Goal: Information Seeking & Learning: Learn about a topic

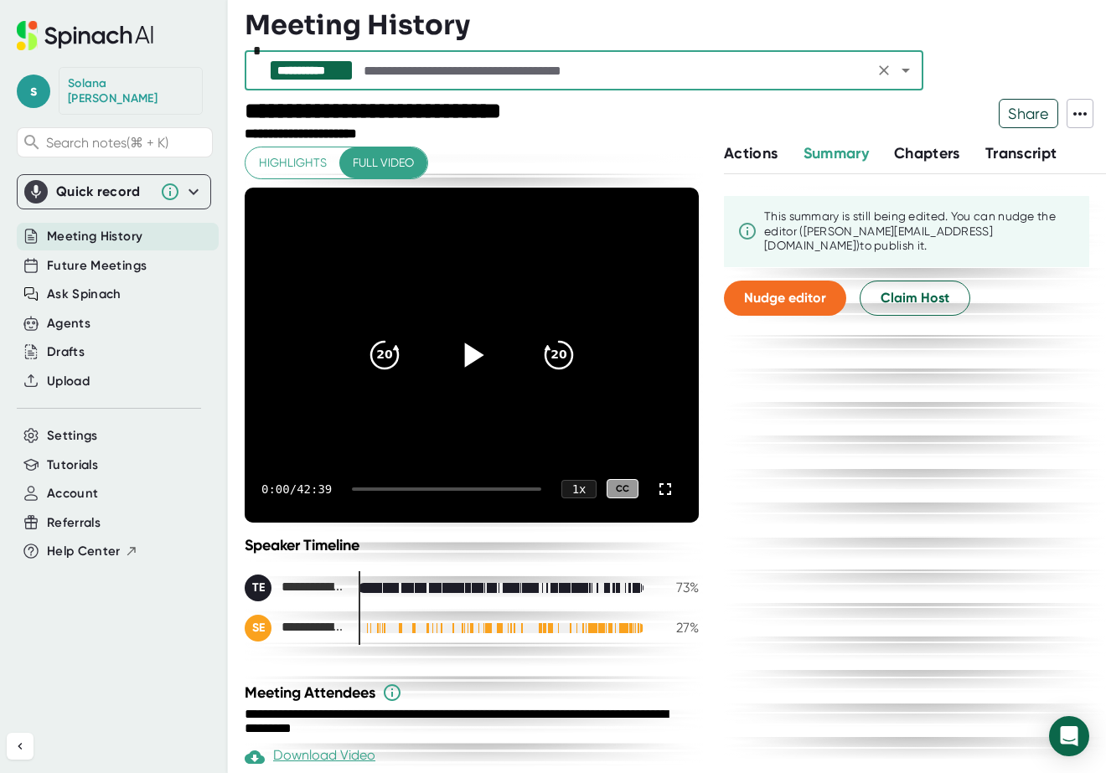
click at [465, 357] on icon at bounding box center [474, 355] width 19 height 24
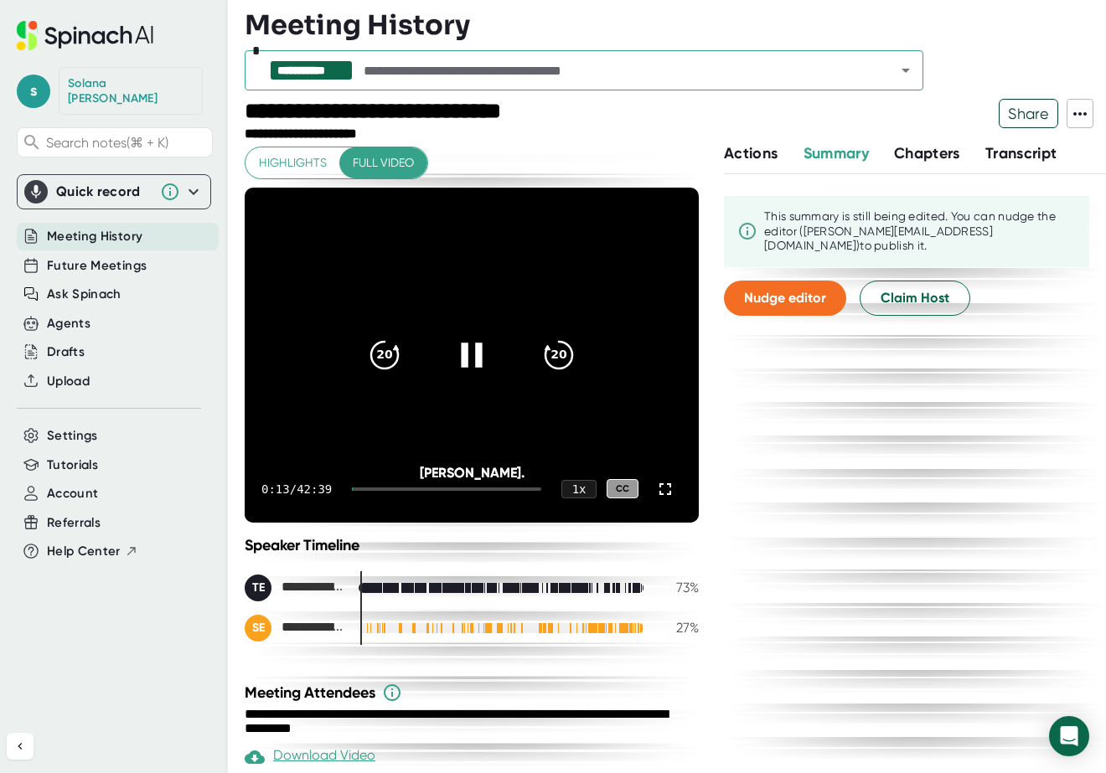
click at [290, 478] on div "[PERSON_NAME]." at bounding box center [472, 473] width 364 height 16
click at [371, 489] on div at bounding box center [446, 489] width 189 height 3
click at [375, 490] on div "1:28 / 42:39 1 x CC" at bounding box center [472, 489] width 454 height 67
click at [377, 488] on div at bounding box center [446, 489] width 189 height 3
click at [393, 489] on div at bounding box center [446, 489] width 189 height 3
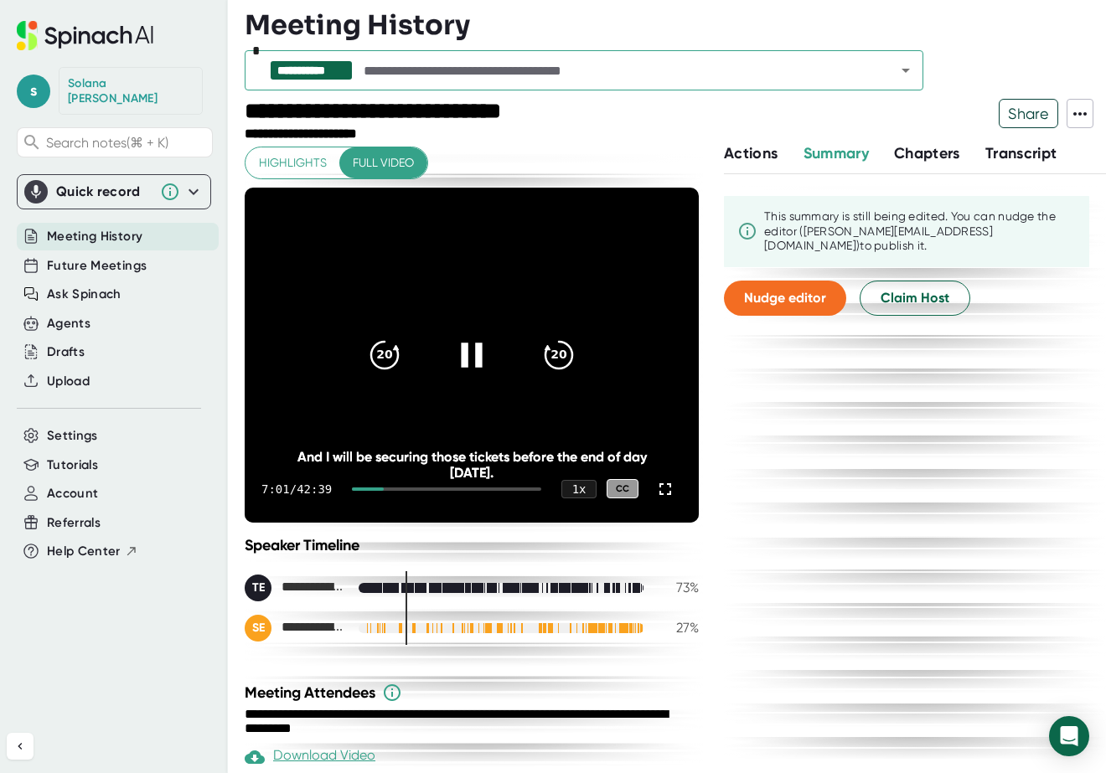
click at [402, 488] on div at bounding box center [446, 489] width 189 height 3
click at [407, 489] on div at bounding box center [446, 489] width 189 height 3
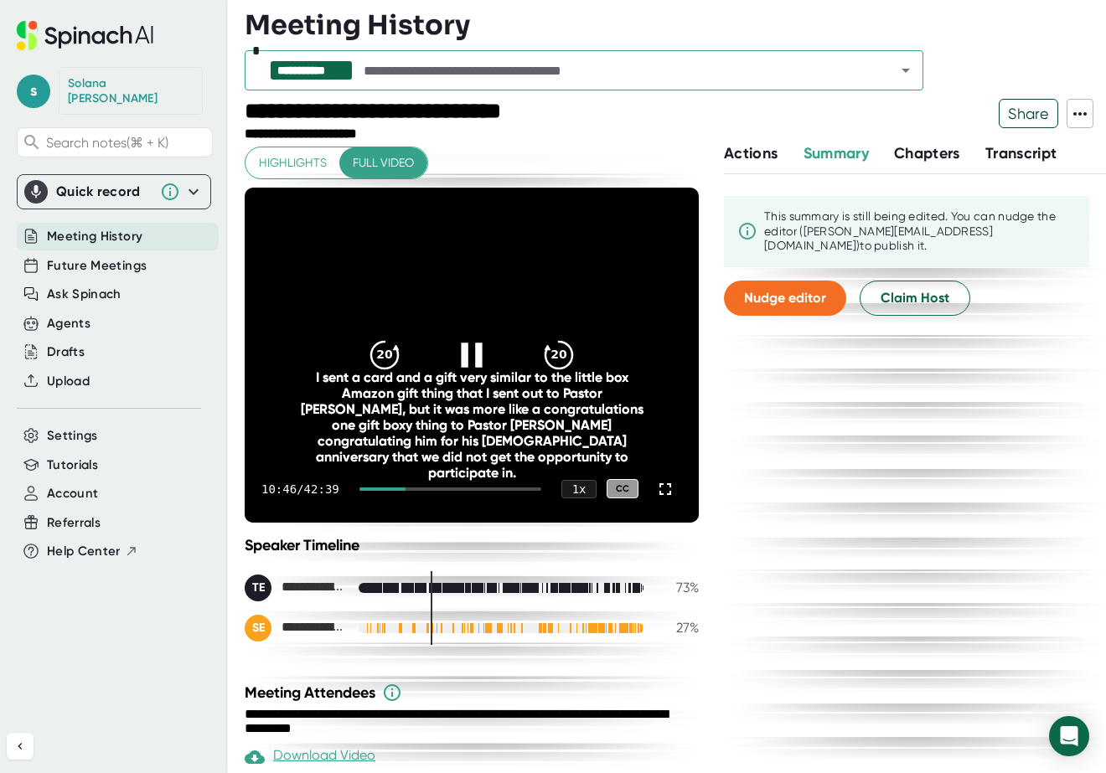
click at [423, 489] on div at bounding box center [450, 489] width 182 height 3
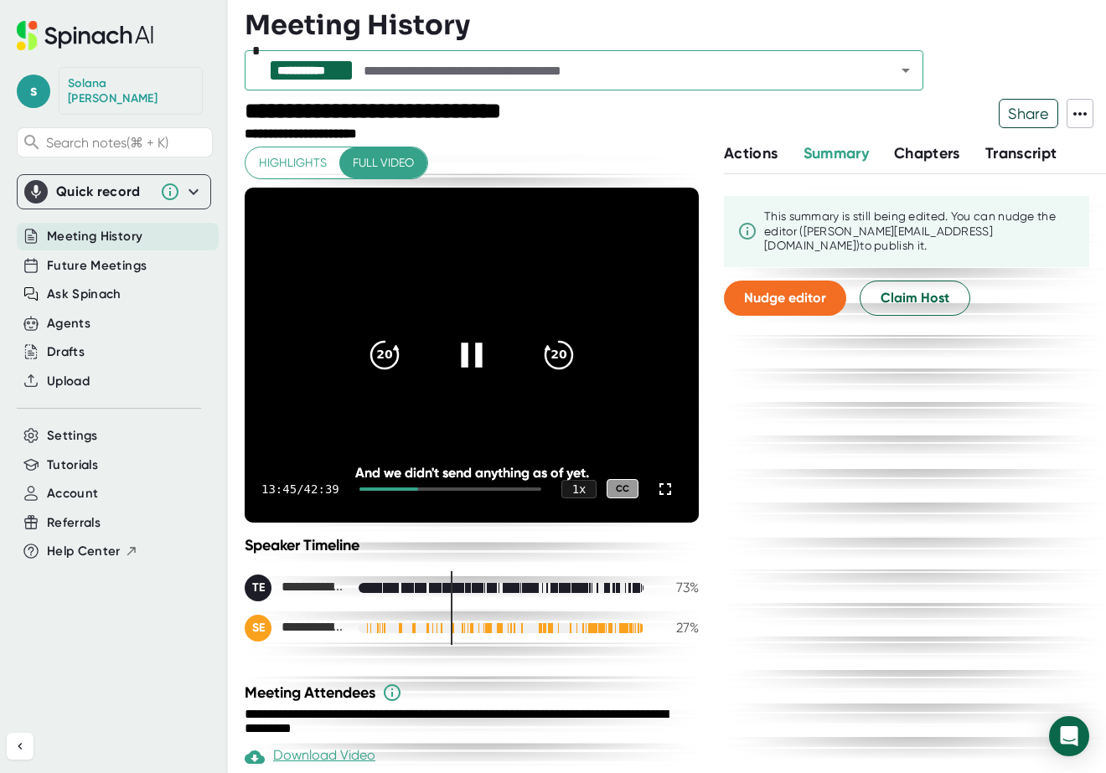
click at [431, 489] on div at bounding box center [450, 489] width 182 height 3
click at [438, 488] on div at bounding box center [450, 489] width 182 height 3
click at [450, 489] on div at bounding box center [450, 489] width 182 height 3
click at [463, 489] on div at bounding box center [450, 489] width 182 height 3
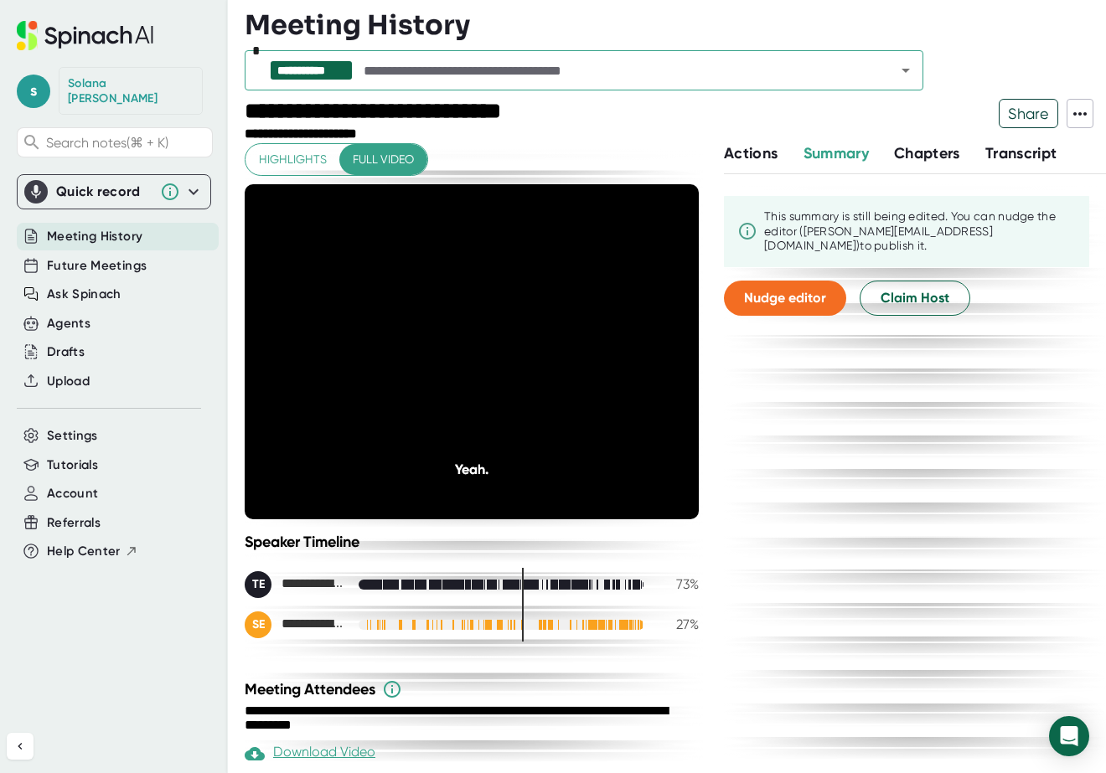
scroll to position [15, 0]
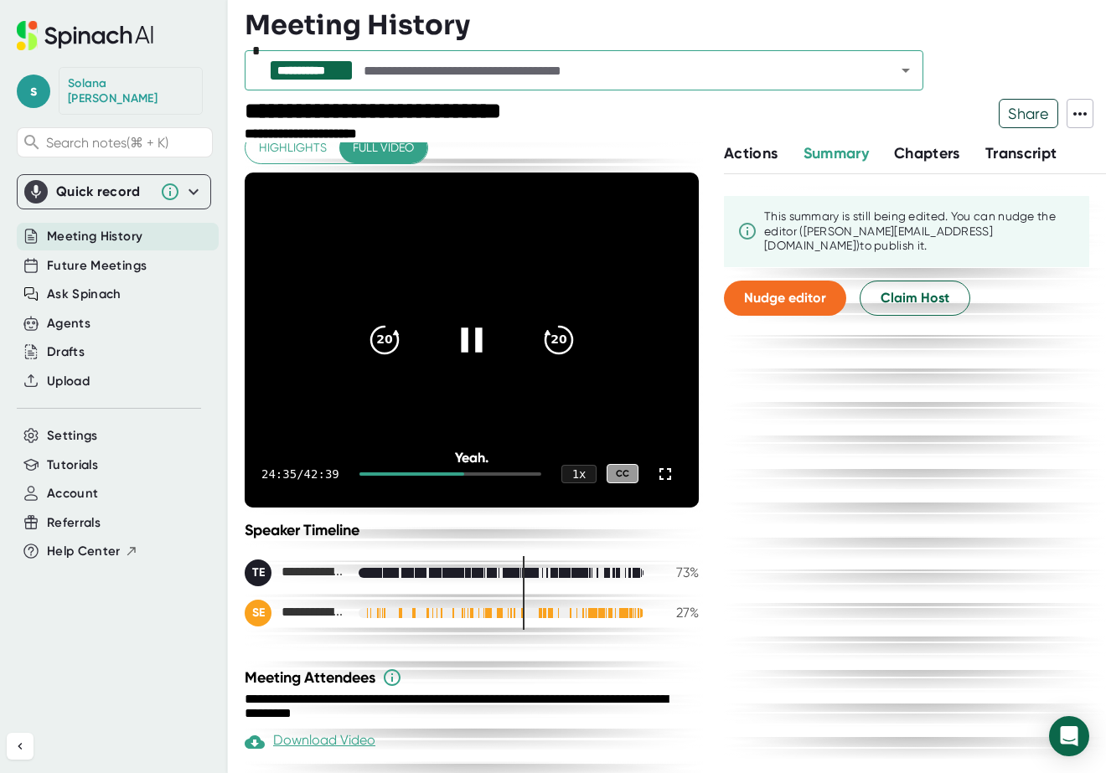
click at [470, 473] on div at bounding box center [450, 474] width 182 height 3
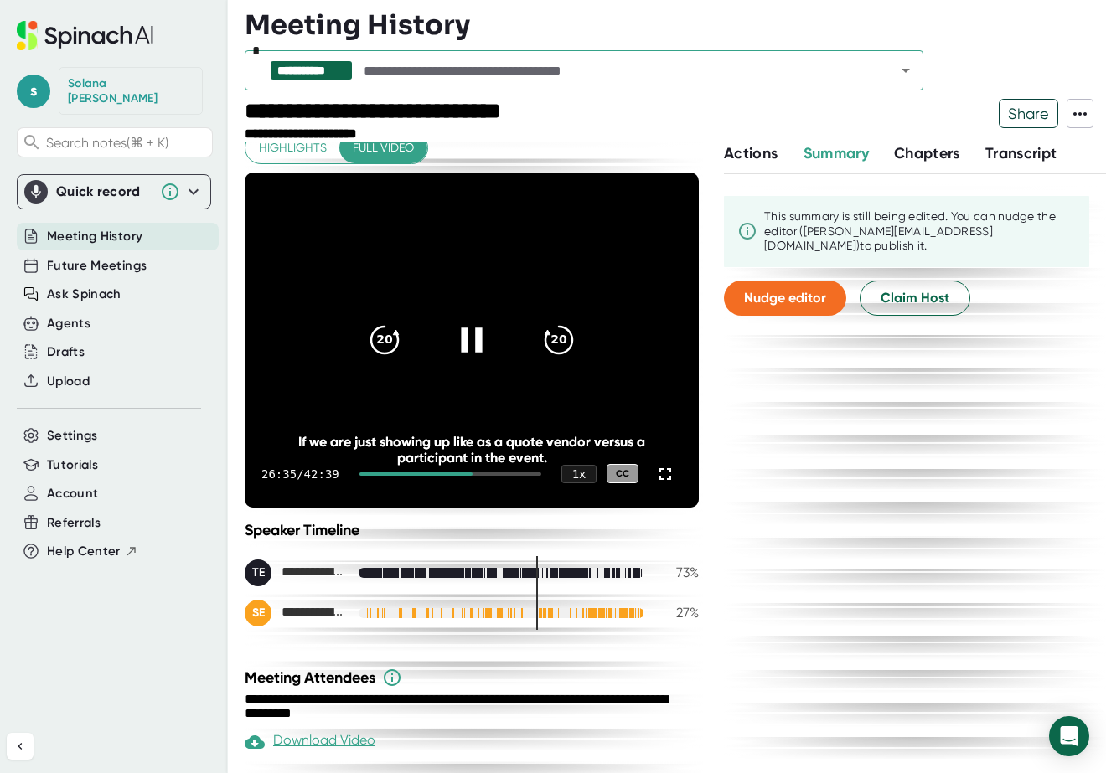
click at [481, 474] on div at bounding box center [450, 474] width 182 height 3
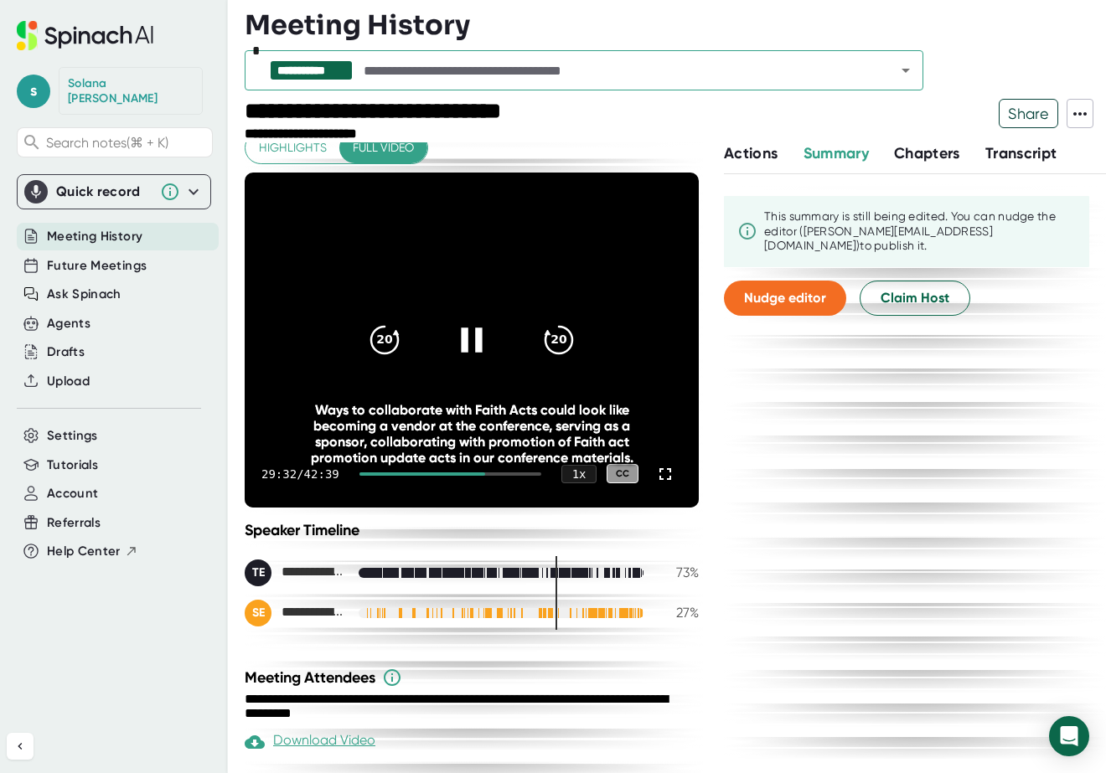
click at [492, 473] on div at bounding box center [450, 474] width 182 height 3
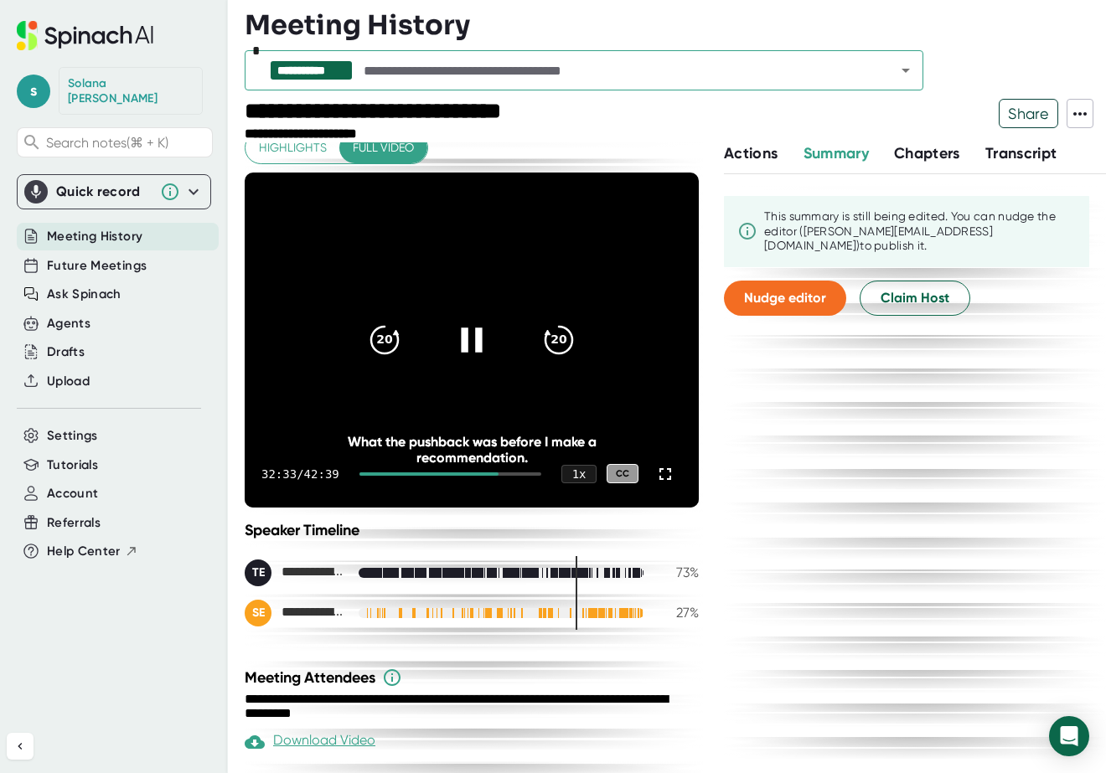
click at [499, 473] on div at bounding box center [450, 474] width 182 height 3
click at [505, 473] on div at bounding box center [450, 474] width 182 height 3
click at [511, 475] on div at bounding box center [450, 474] width 182 height 3
click at [519, 474] on div at bounding box center [450, 474] width 182 height 3
click at [461, 343] on icon at bounding box center [471, 340] width 21 height 24
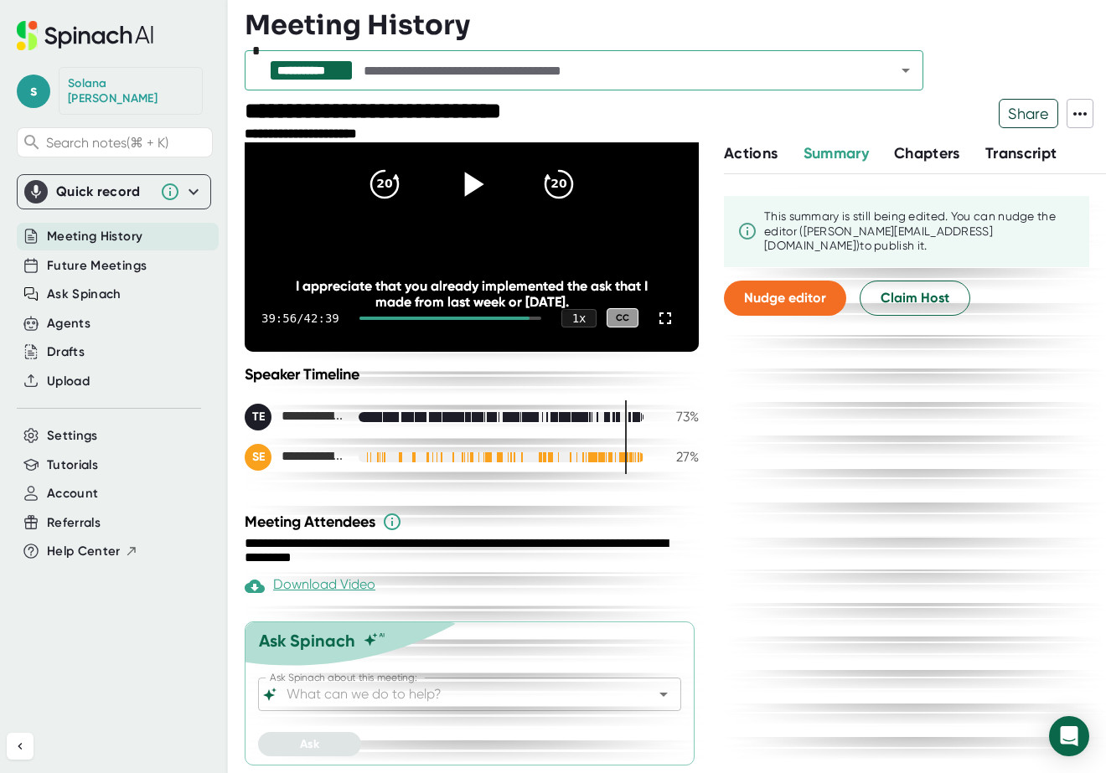
scroll to position [172, 0]
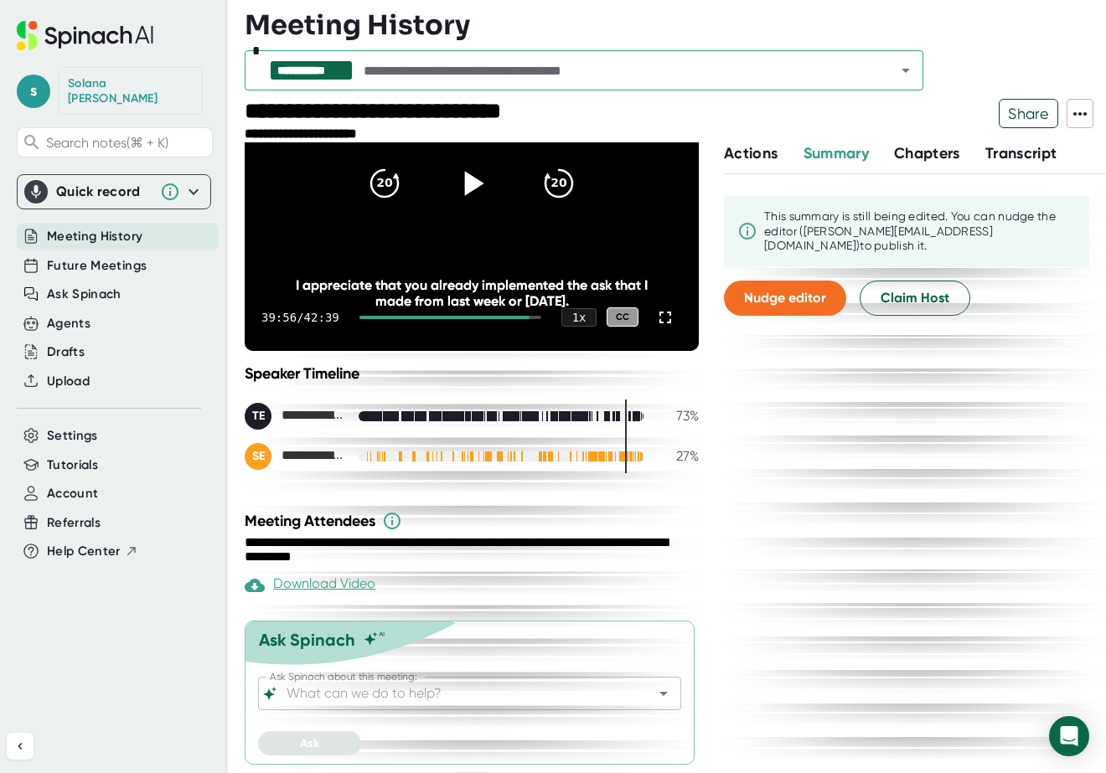
click at [923, 515] on div "This summary is still being edited. You can nudge the editor ([PERSON_NAME][EMA…" at bounding box center [915, 472] width 382 height 597
click at [995, 152] on span "Transcript" at bounding box center [1021, 153] width 72 height 18
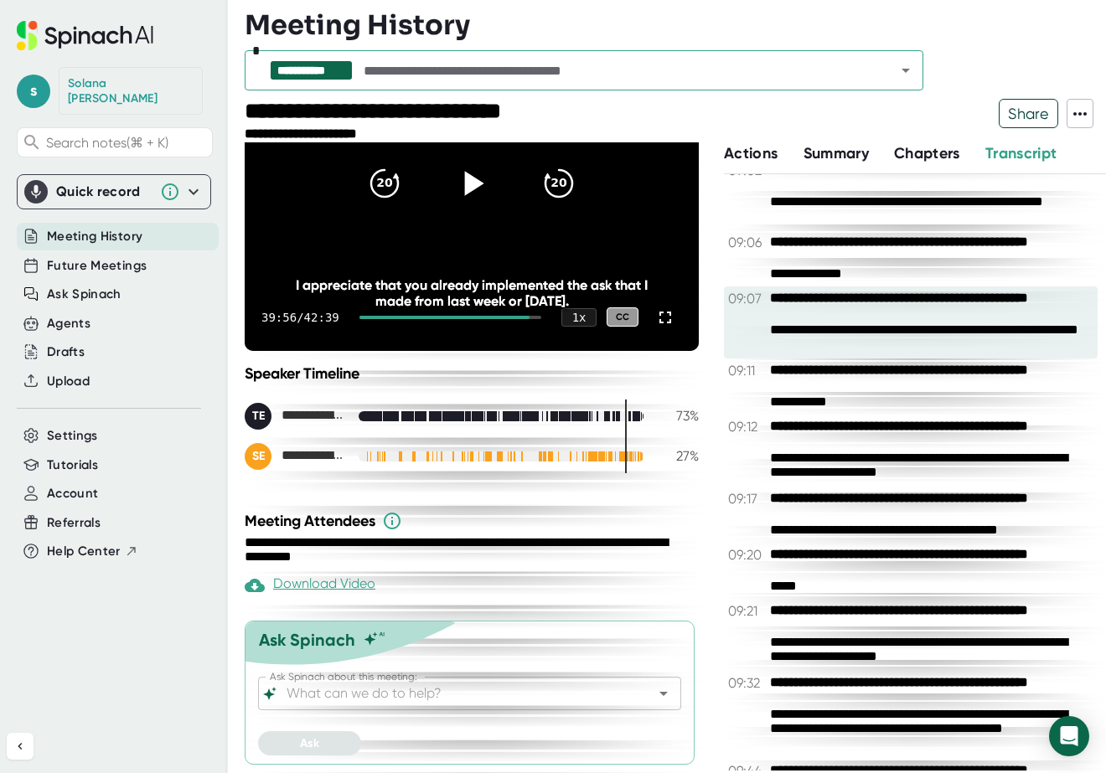
scroll to position [7252, 0]
